Goal: Task Accomplishment & Management: Use online tool/utility

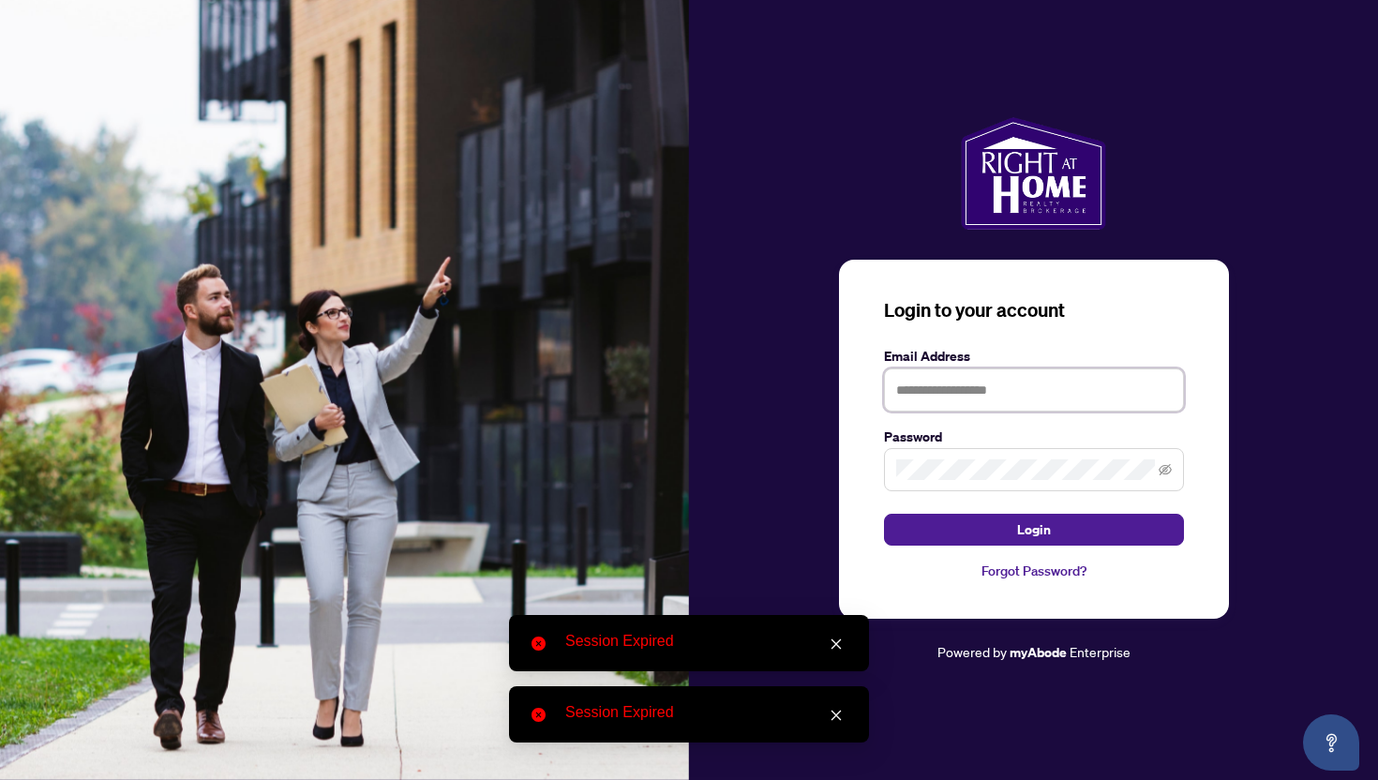
click at [948, 385] on input "text" at bounding box center [1034, 389] width 300 height 43
type input "**********"
click at [1160, 469] on icon "eye-invisible" at bounding box center [1165, 469] width 13 height 11
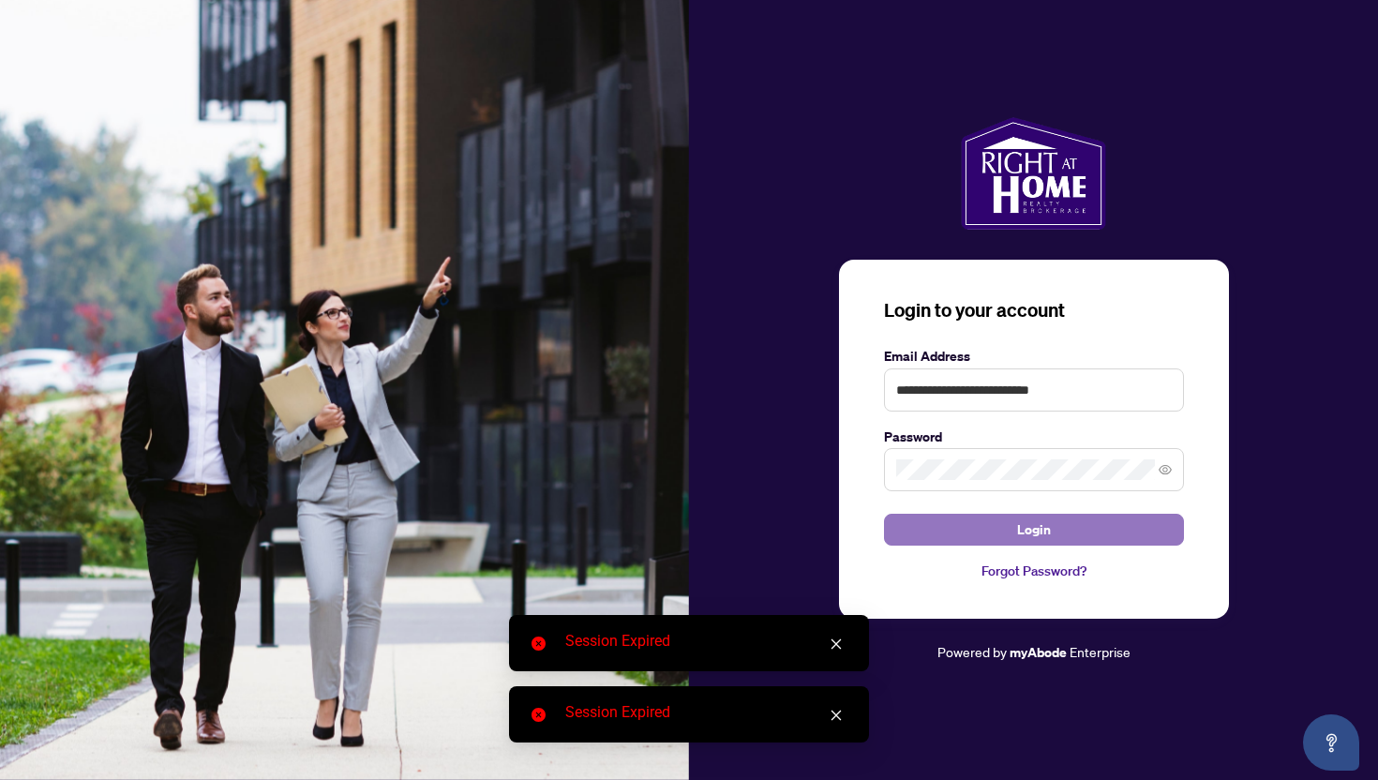
click at [1036, 518] on span "Login" at bounding box center [1034, 530] width 34 height 30
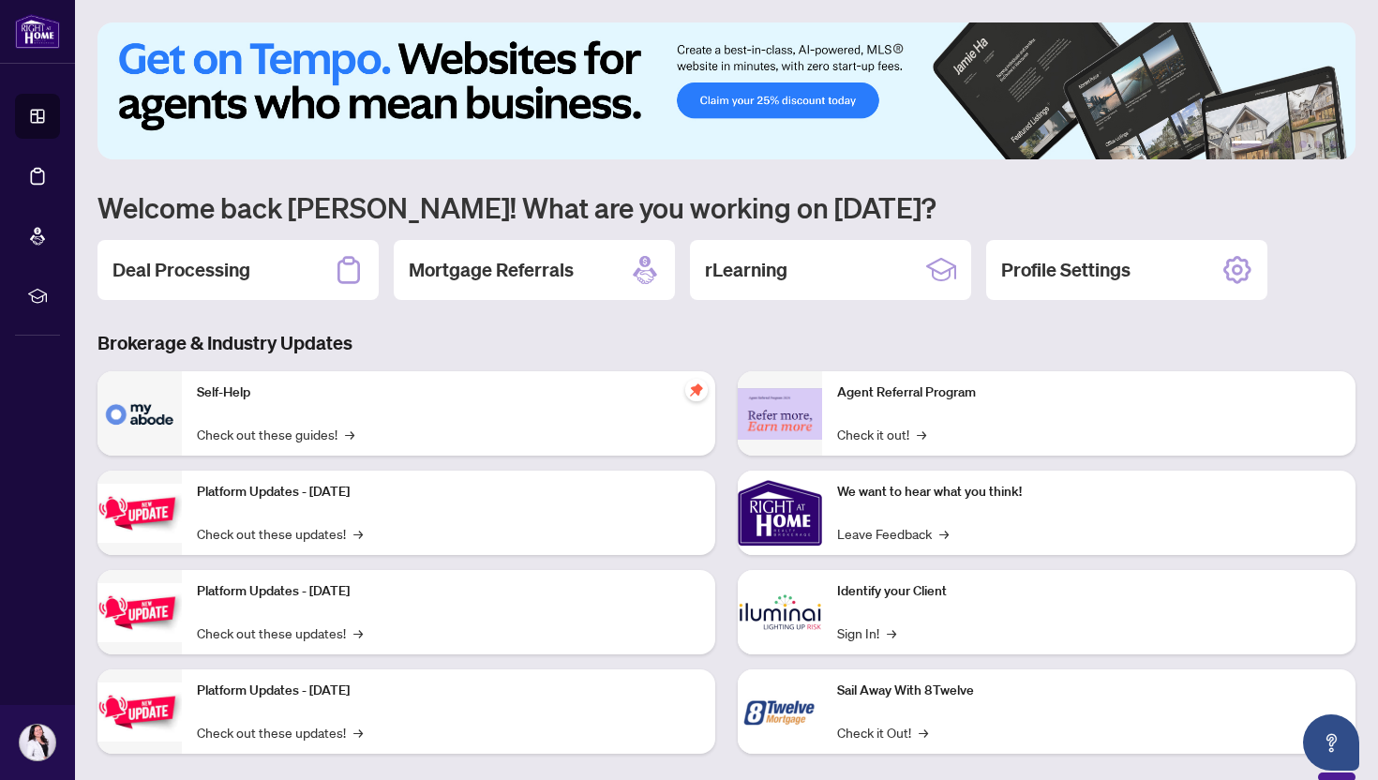
click at [403, 453] on div "Self-Help Check out these guides! →" at bounding box center [448, 413] width 533 height 84
click at [372, 412] on div "Self-Help Check out these guides! →" at bounding box center [448, 413] width 533 height 84
click at [135, 407] on img at bounding box center [139, 413] width 84 height 84
click at [172, 271] on h2 "Deal Processing" at bounding box center [181, 270] width 138 height 26
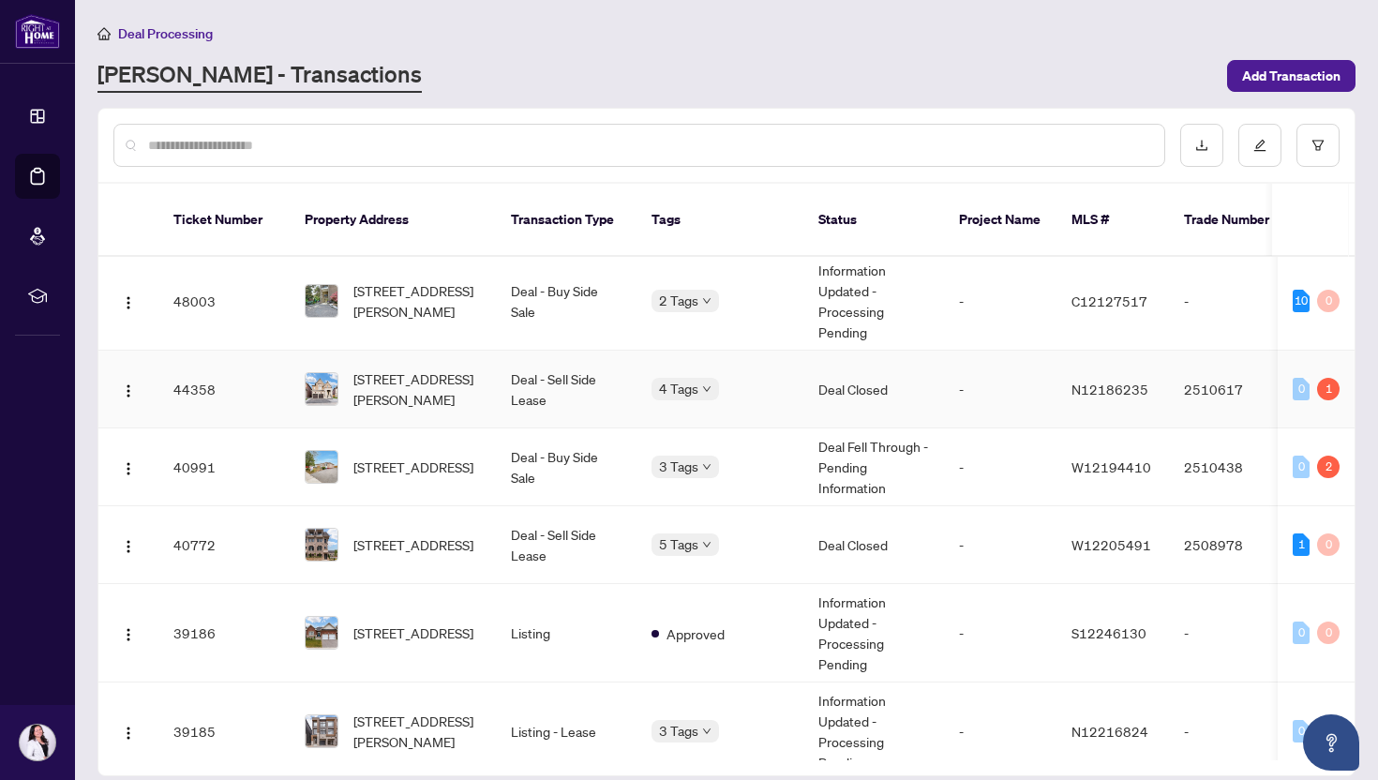
scroll to position [909, 0]
